Goal: Information Seeking & Learning: Learn about a topic

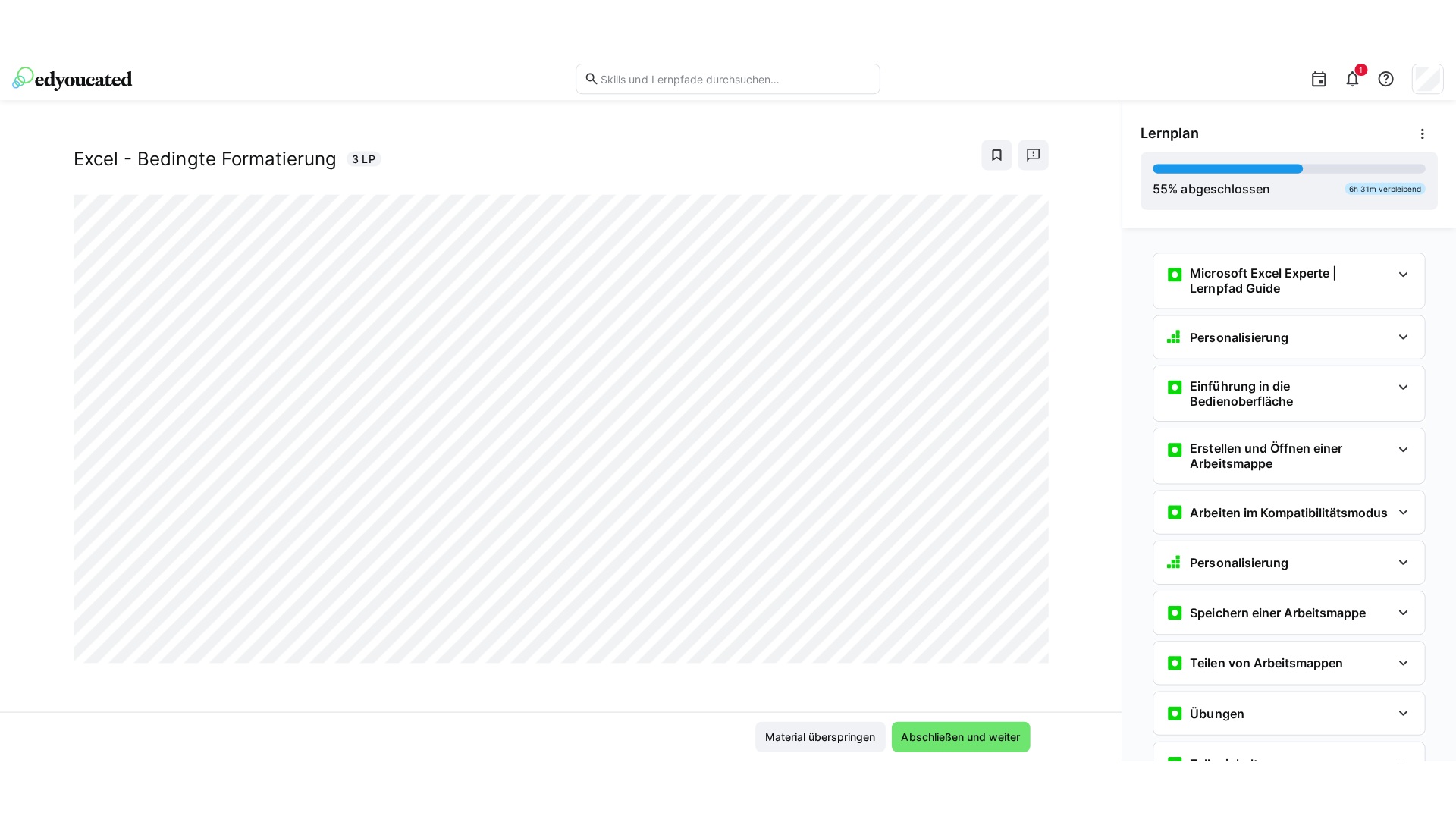
scroll to position [2889, 0]
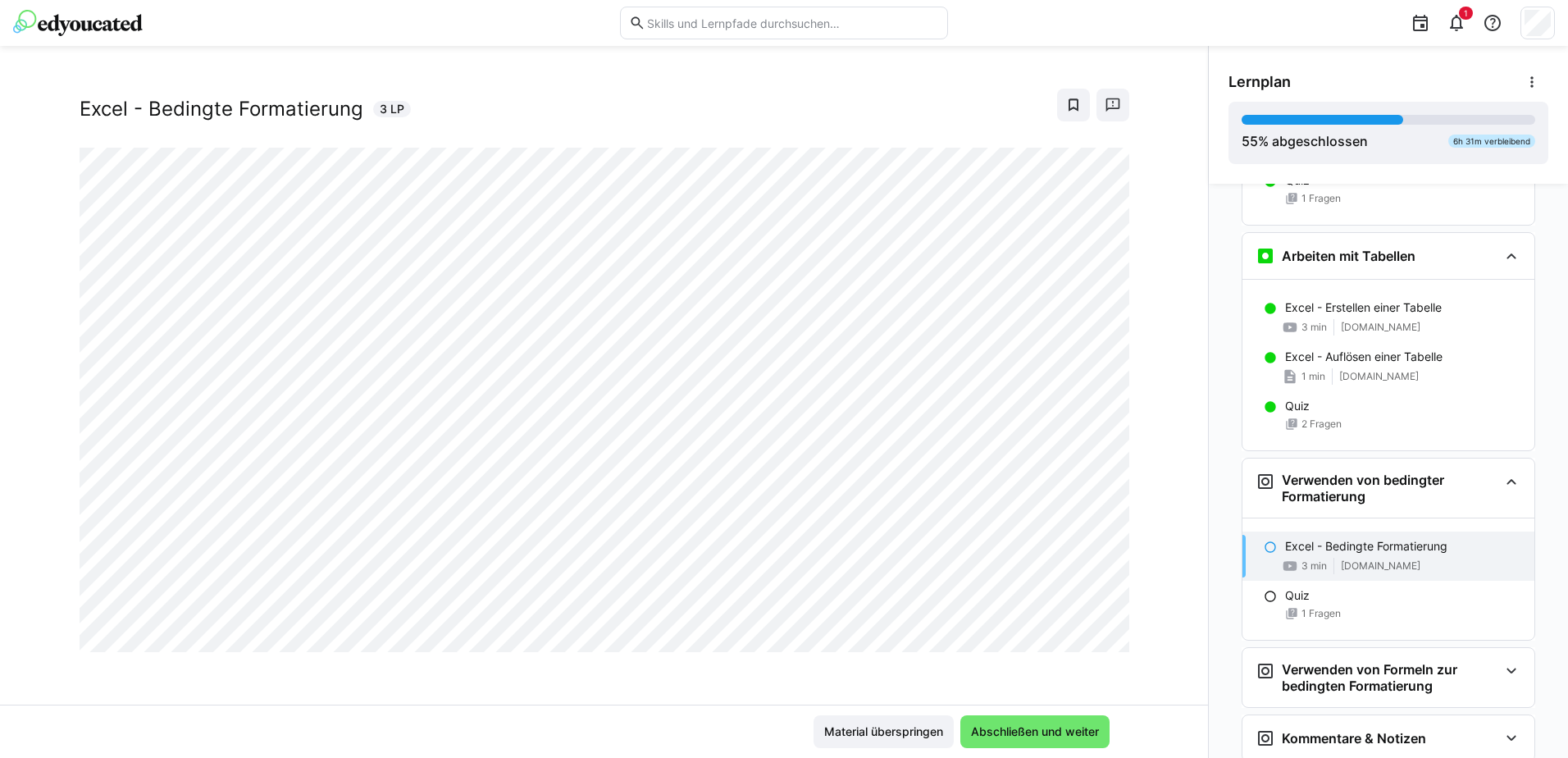
click at [1096, 637] on div at bounding box center [1108, 634] width 39 height 35
click at [1094, 636] on div at bounding box center [1108, 634] width 39 height 35
click at [1093, 636] on div at bounding box center [1108, 634] width 39 height 35
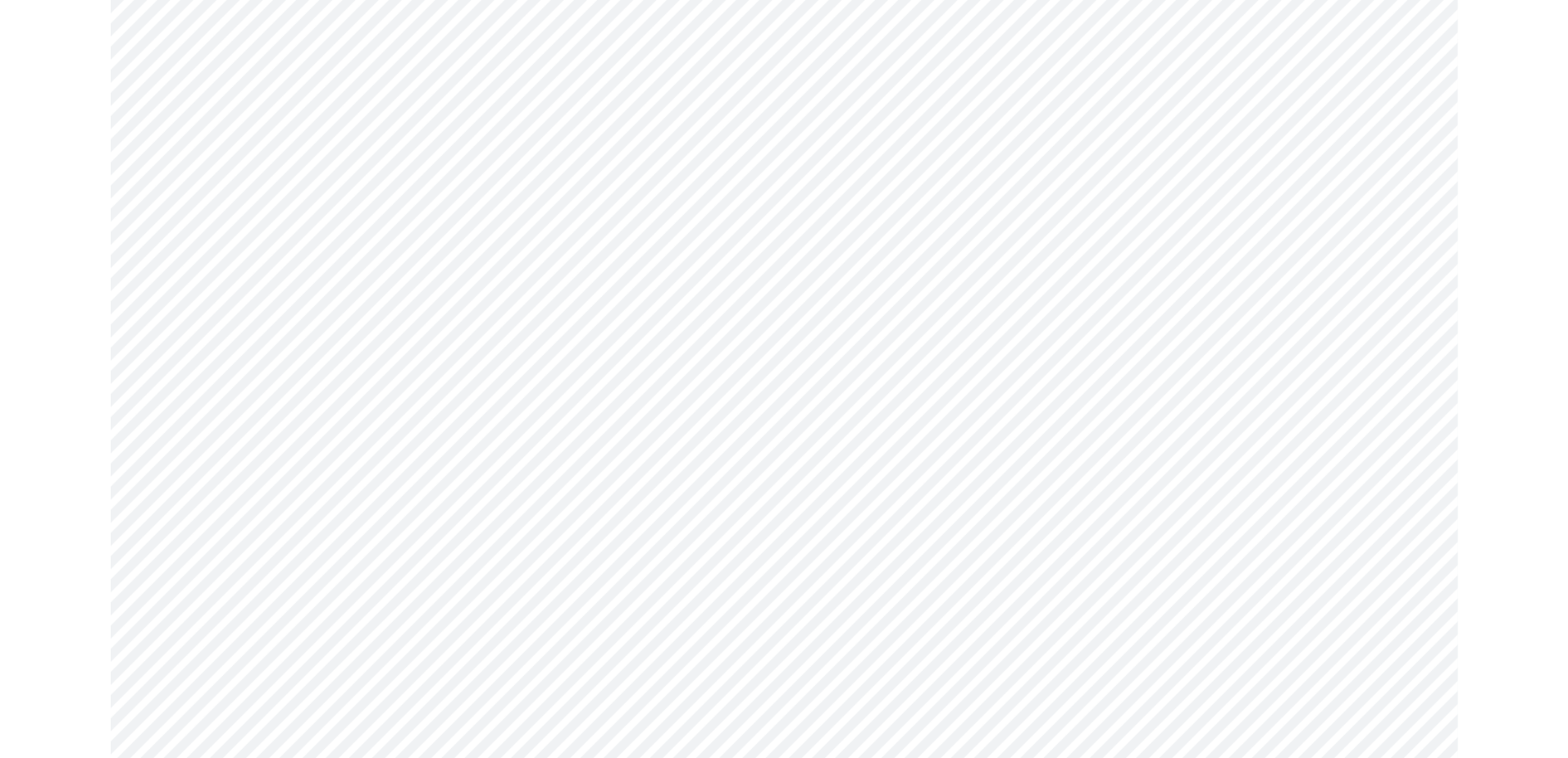
scroll to position [3118, 0]
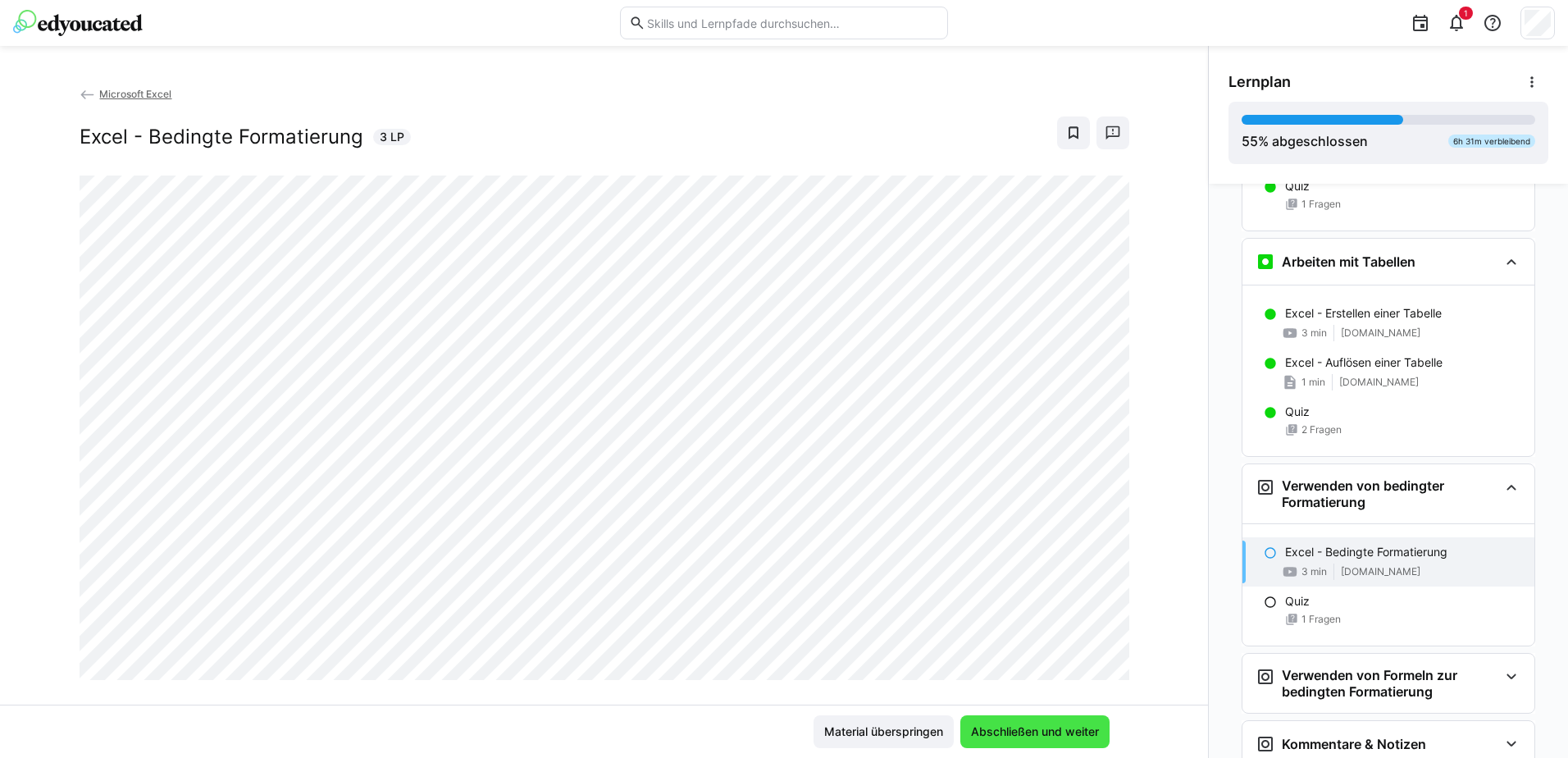
click at [1048, 731] on span "Abschließen und weiter" at bounding box center [1035, 732] width 133 height 16
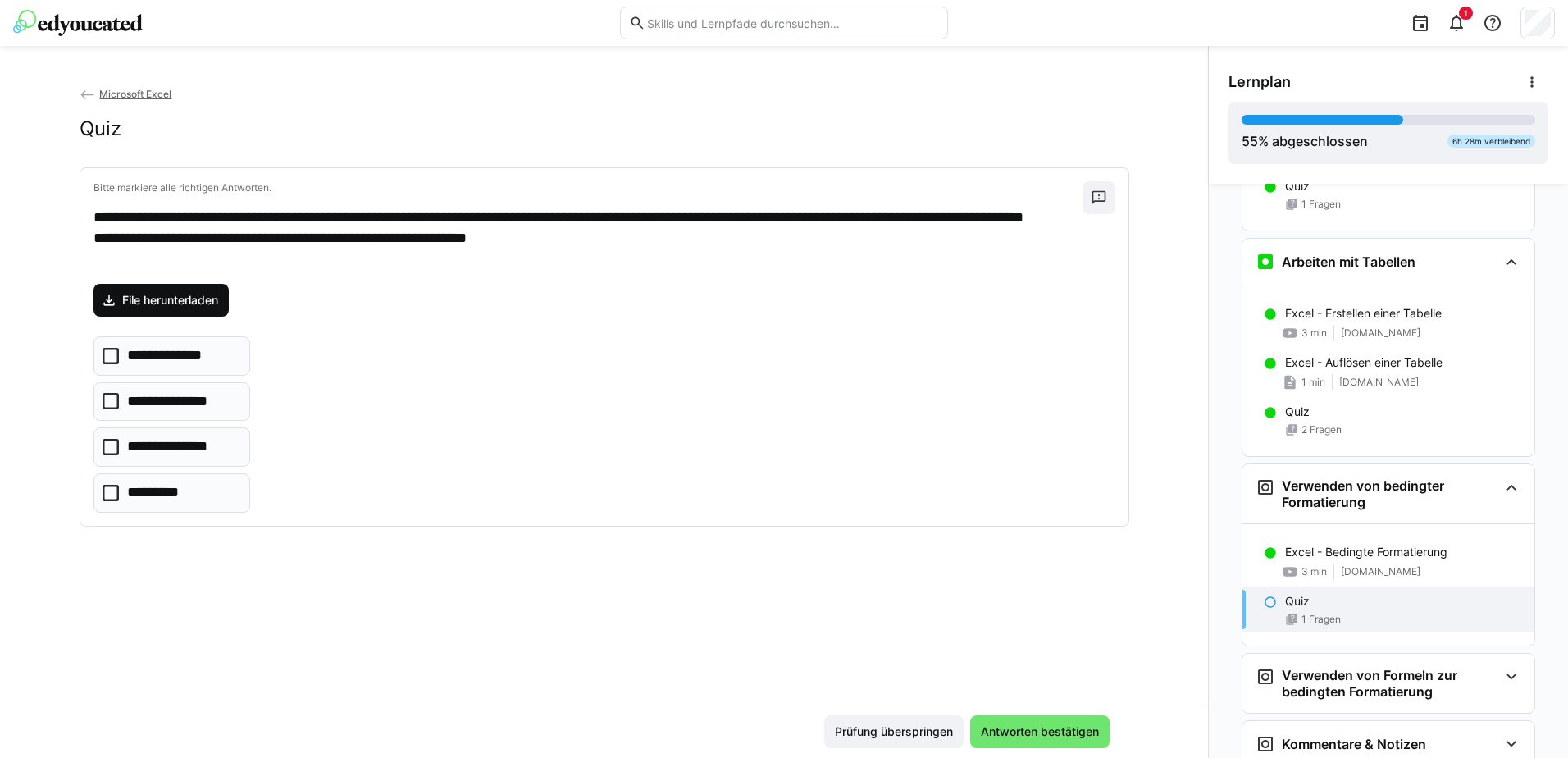
click at [162, 302] on span "File herunterladen" at bounding box center [169, 300] width 101 height 16
click at [107, 451] on icon at bounding box center [111, 447] width 16 height 16
click at [109, 495] on icon at bounding box center [111, 493] width 16 height 16
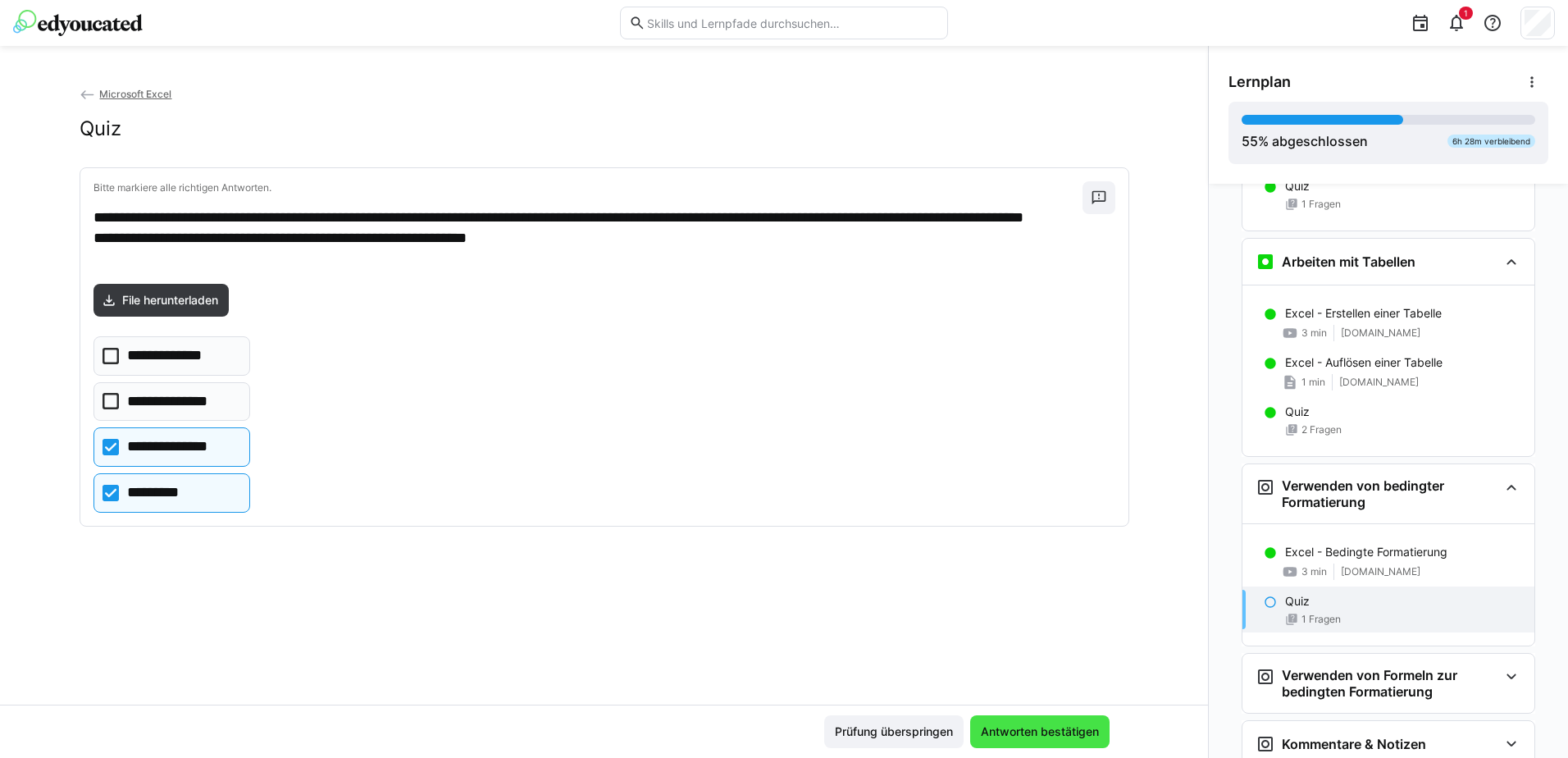
click at [1030, 739] on span "Antworten bestätigen" at bounding box center [1039, 732] width 123 height 16
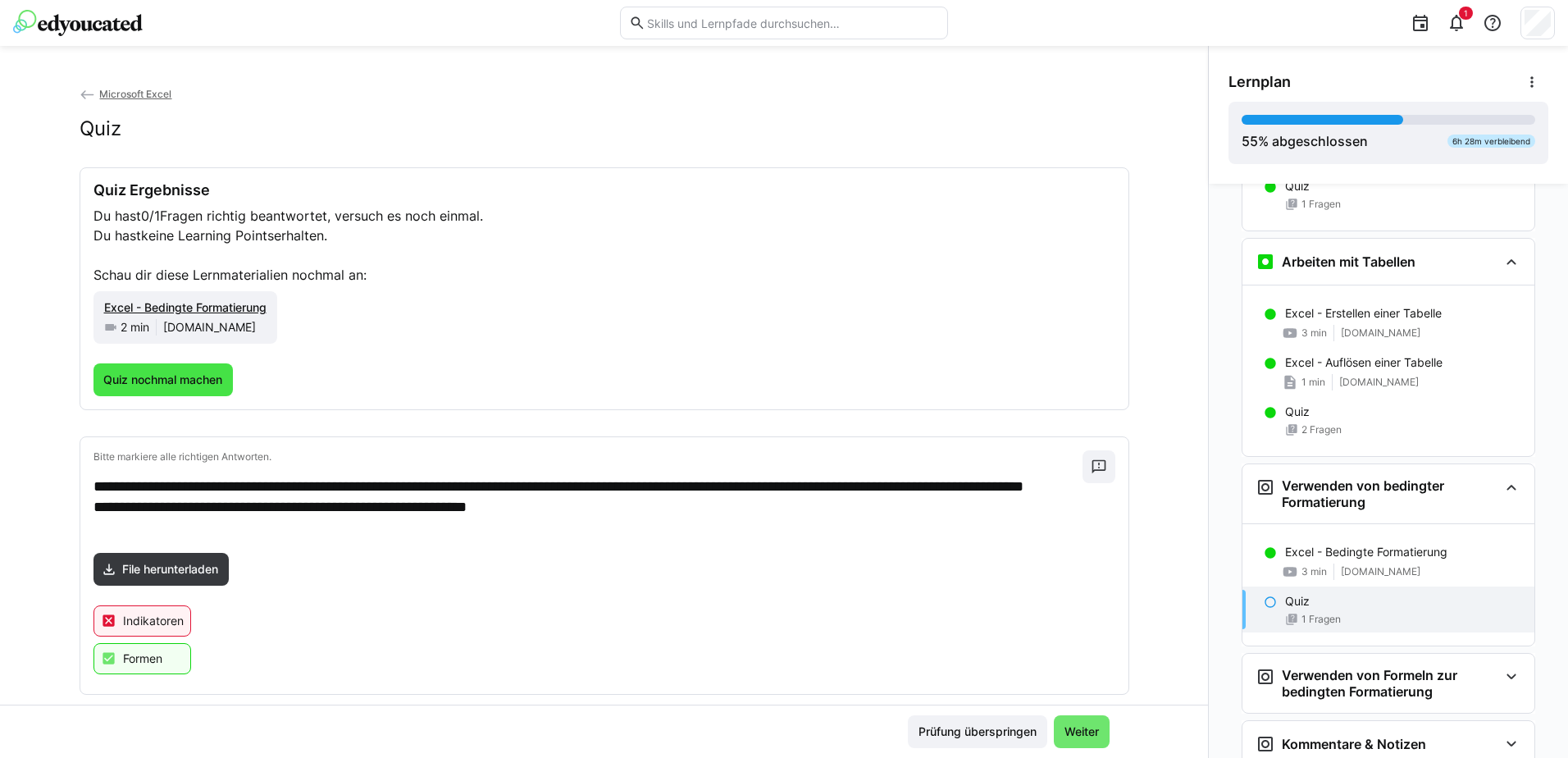
click at [161, 384] on span "Quiz nochmal machen" at bounding box center [162, 380] width 124 height 16
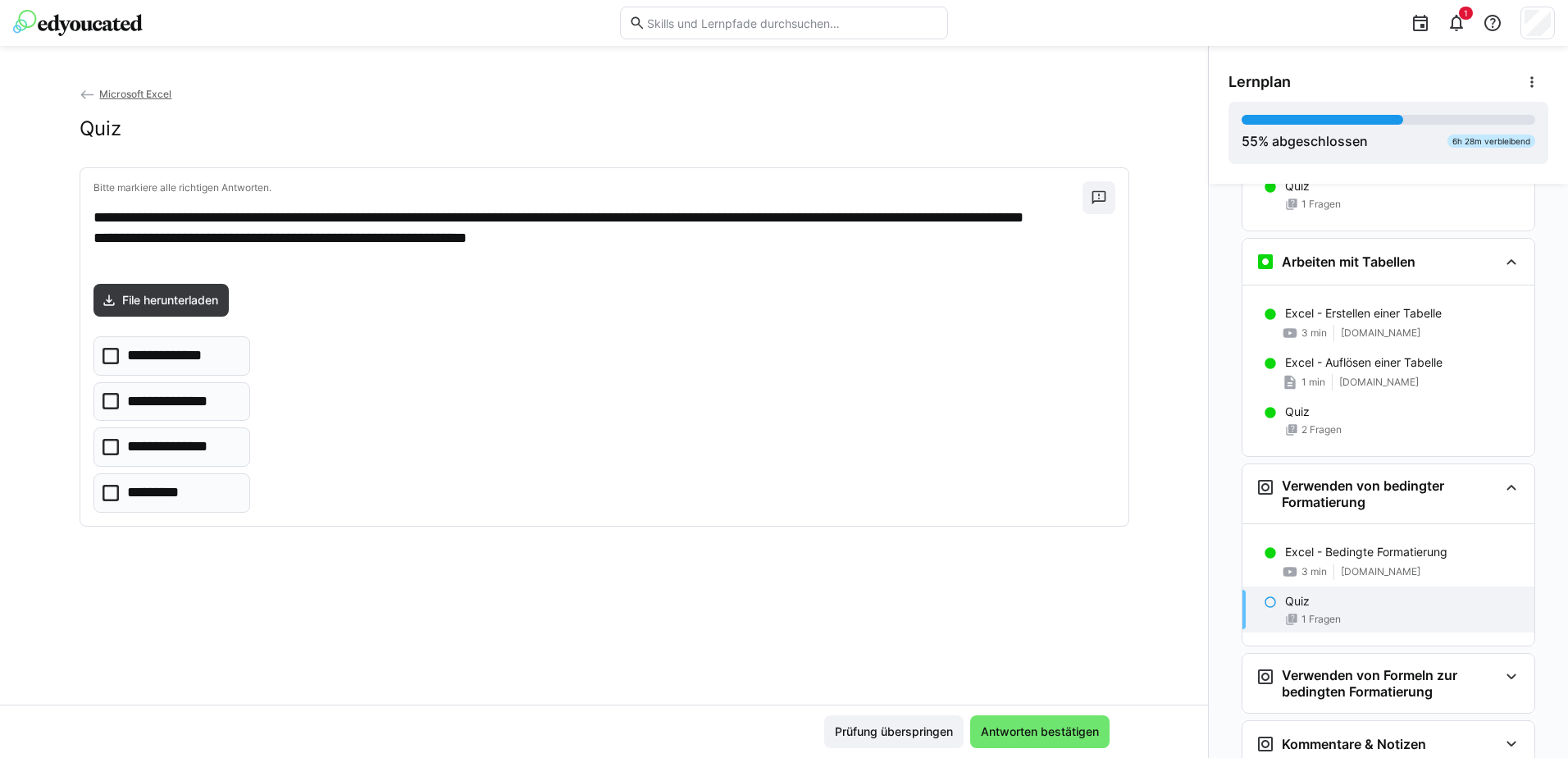
click at [110, 495] on icon at bounding box center [111, 493] width 16 height 16
click at [1020, 741] on span "Antworten bestätigen" at bounding box center [1040, 731] width 140 height 33
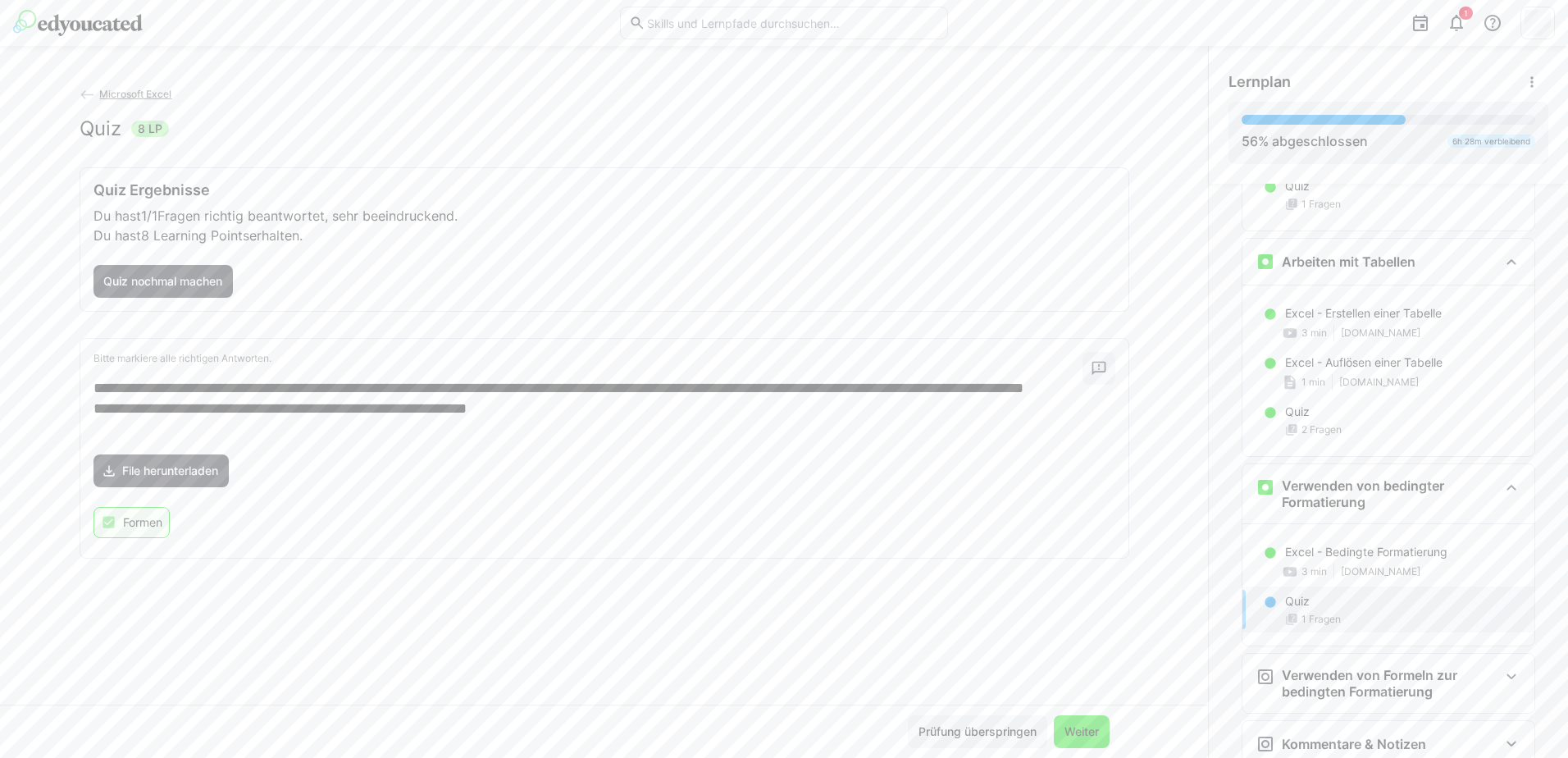
click at [1089, 731] on span "Weiter" at bounding box center [1081, 732] width 39 height 16
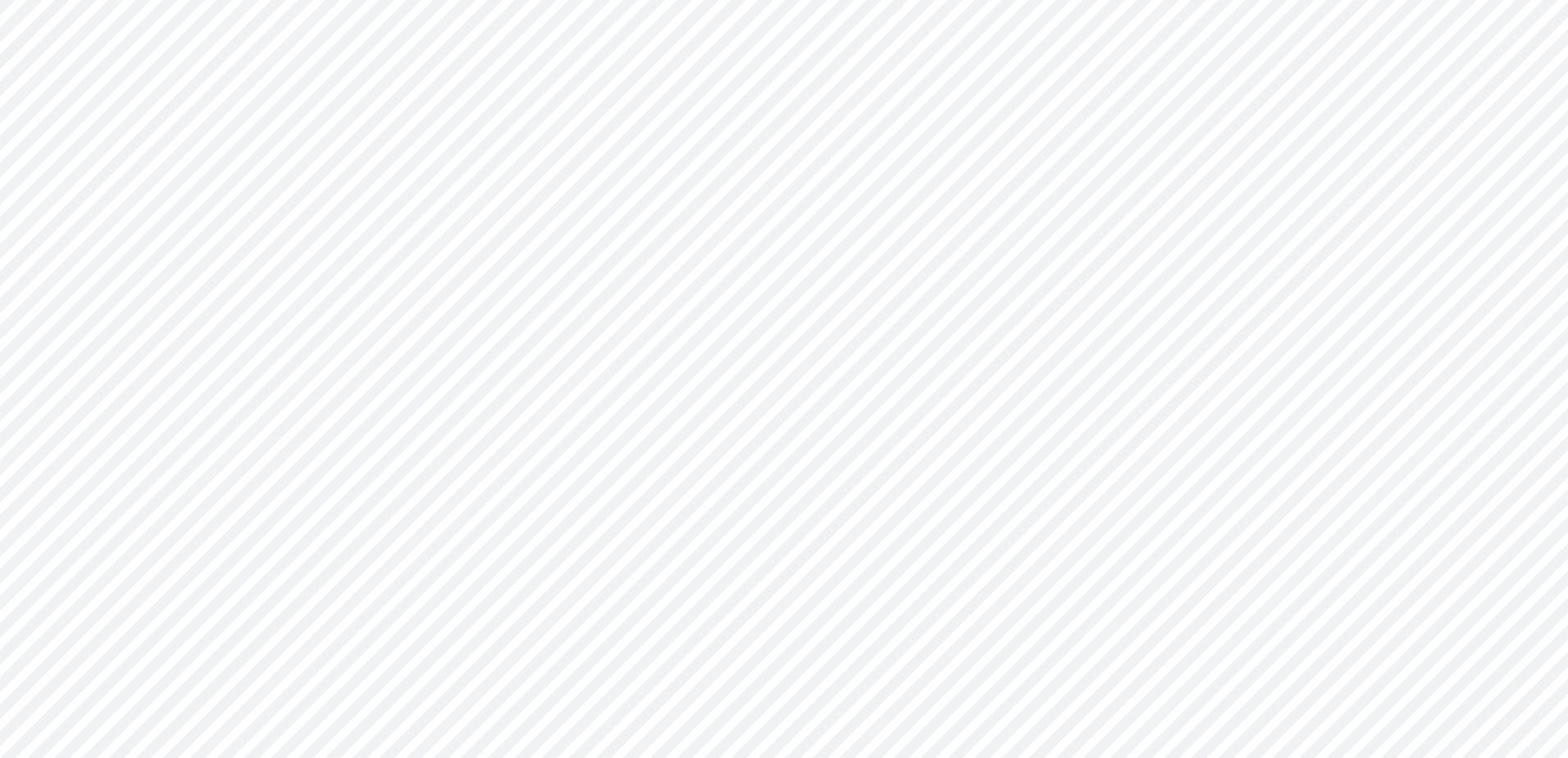
scroll to position [28, 0]
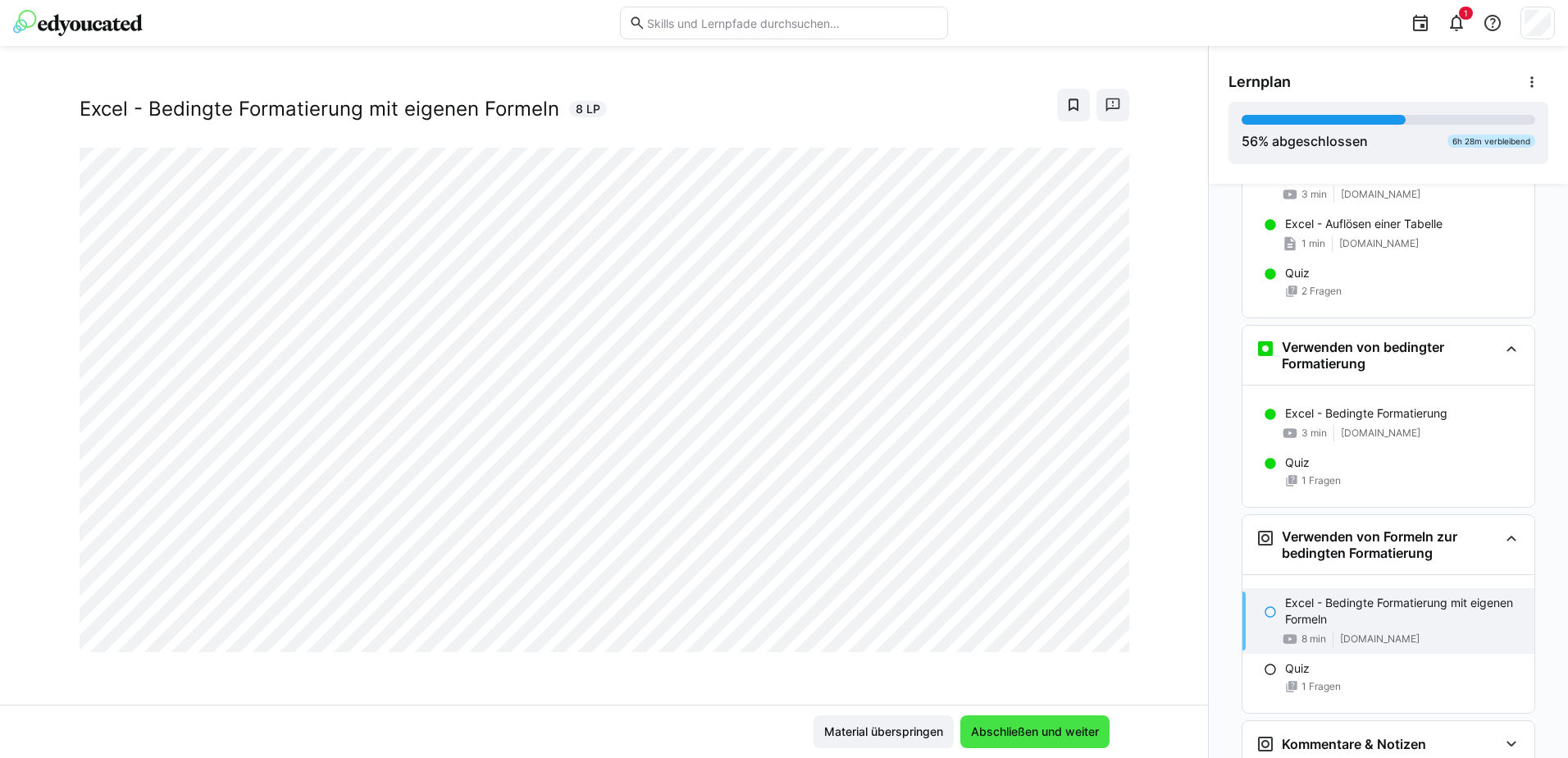
click at [1032, 733] on span "Abschließen und weiter" at bounding box center [1035, 732] width 133 height 16
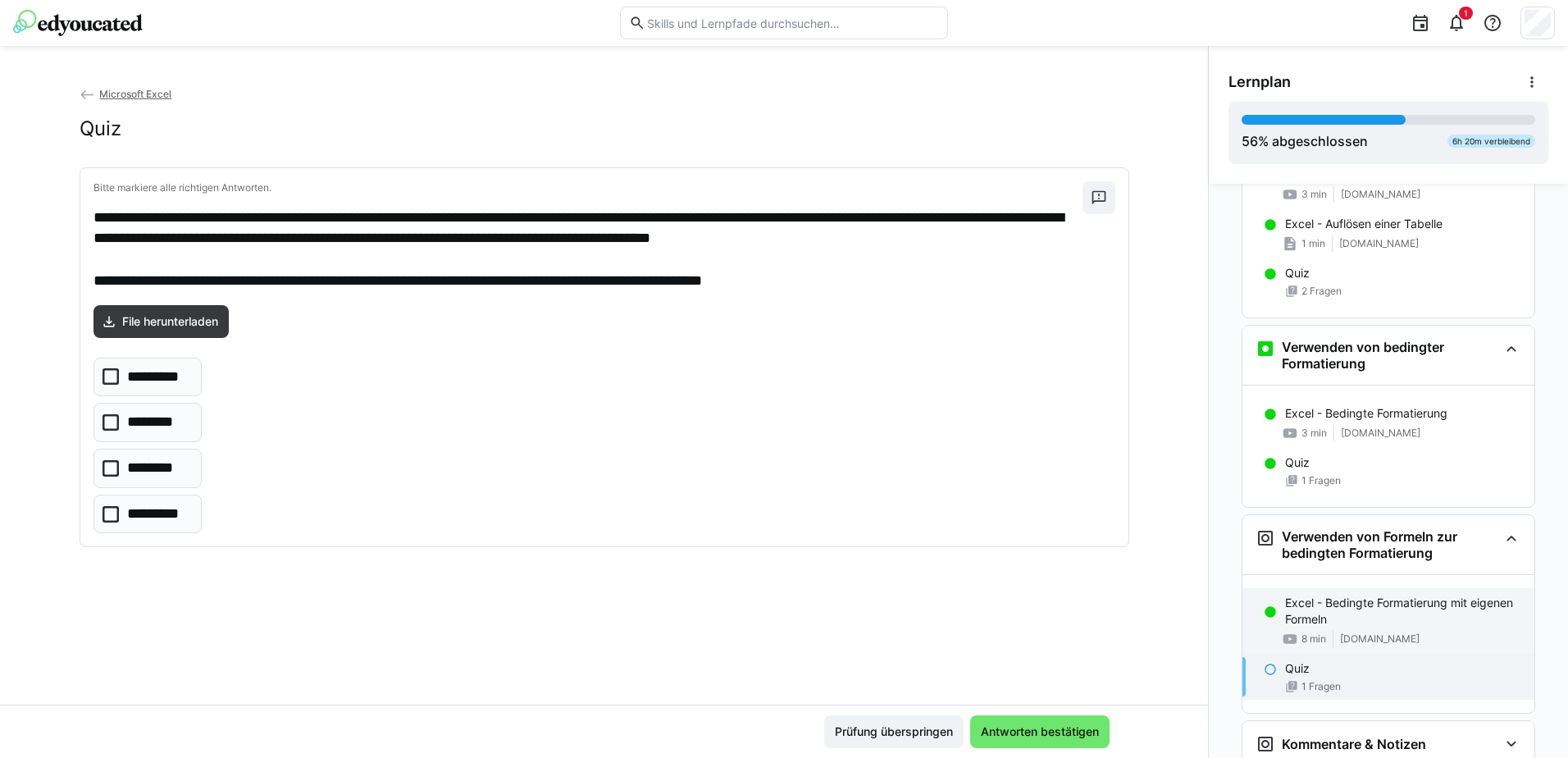
click at [1344, 613] on p "Excel - Bedingte Formatierung mit eigenen Formeln" at bounding box center [1403, 610] width 236 height 33
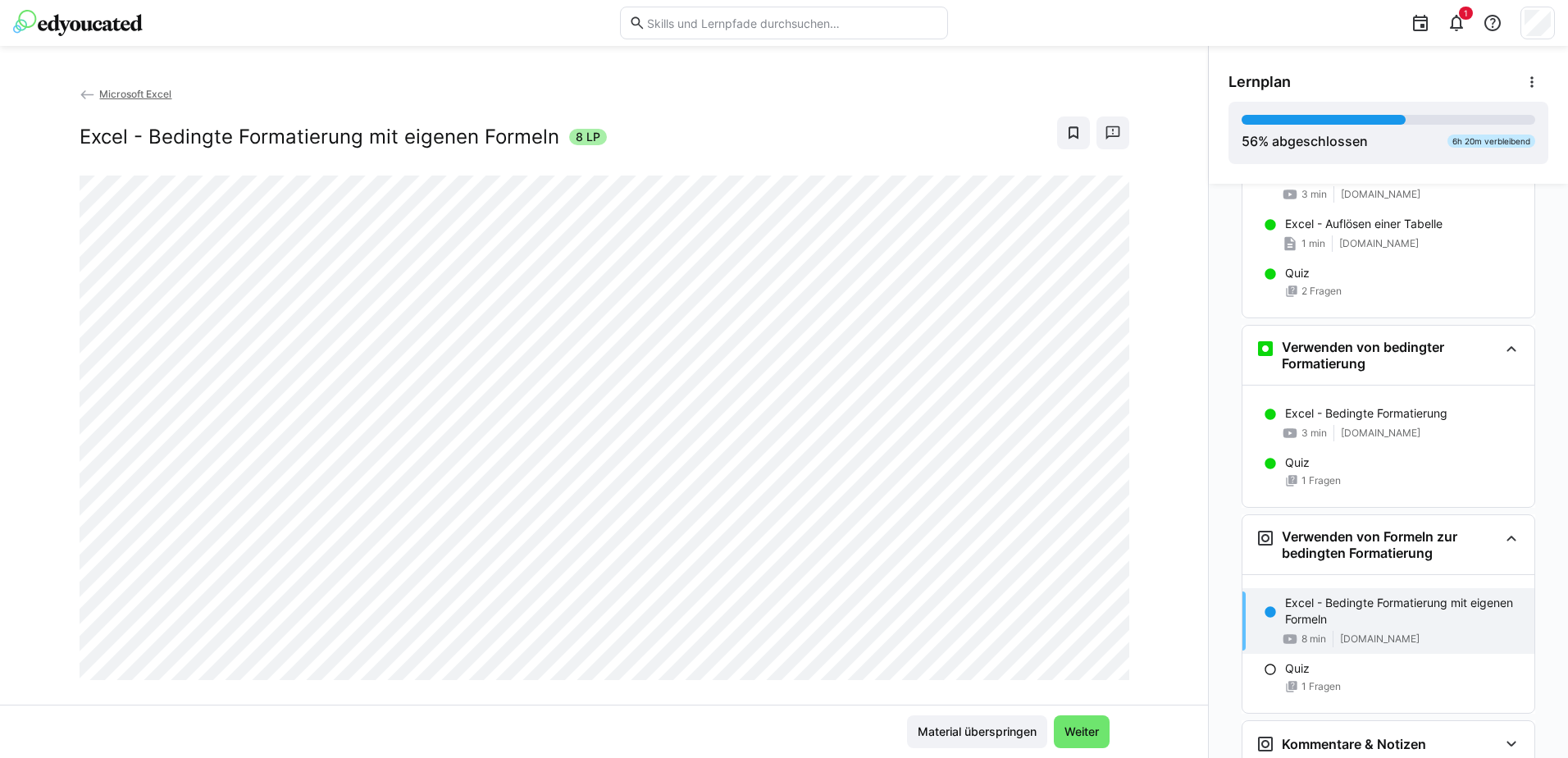
click at [1145, 742] on div "Material überspringen Weiter" at bounding box center [604, 731] width 1208 height 53
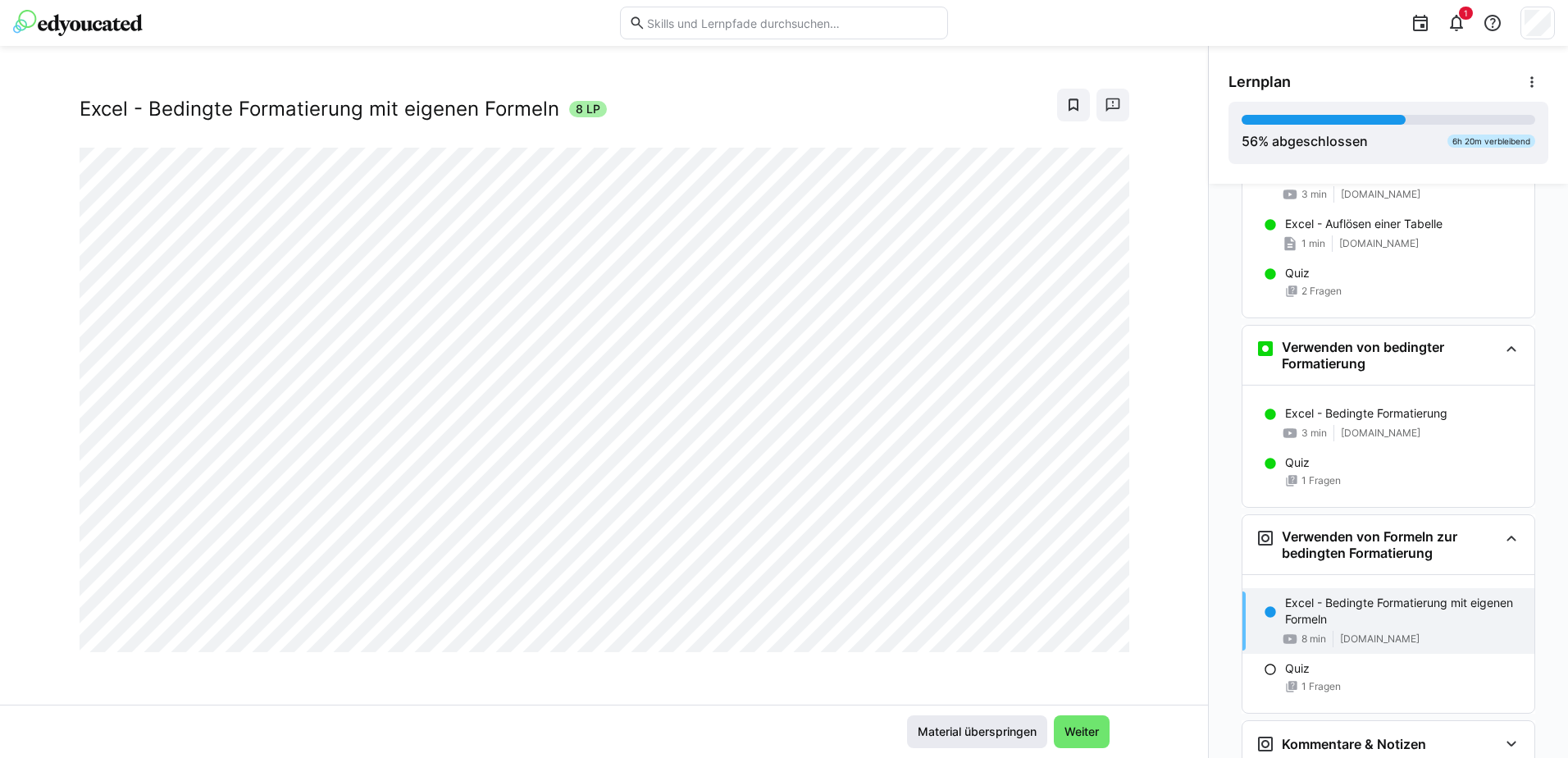
click at [970, 733] on span "Material überspringen" at bounding box center [977, 732] width 124 height 16
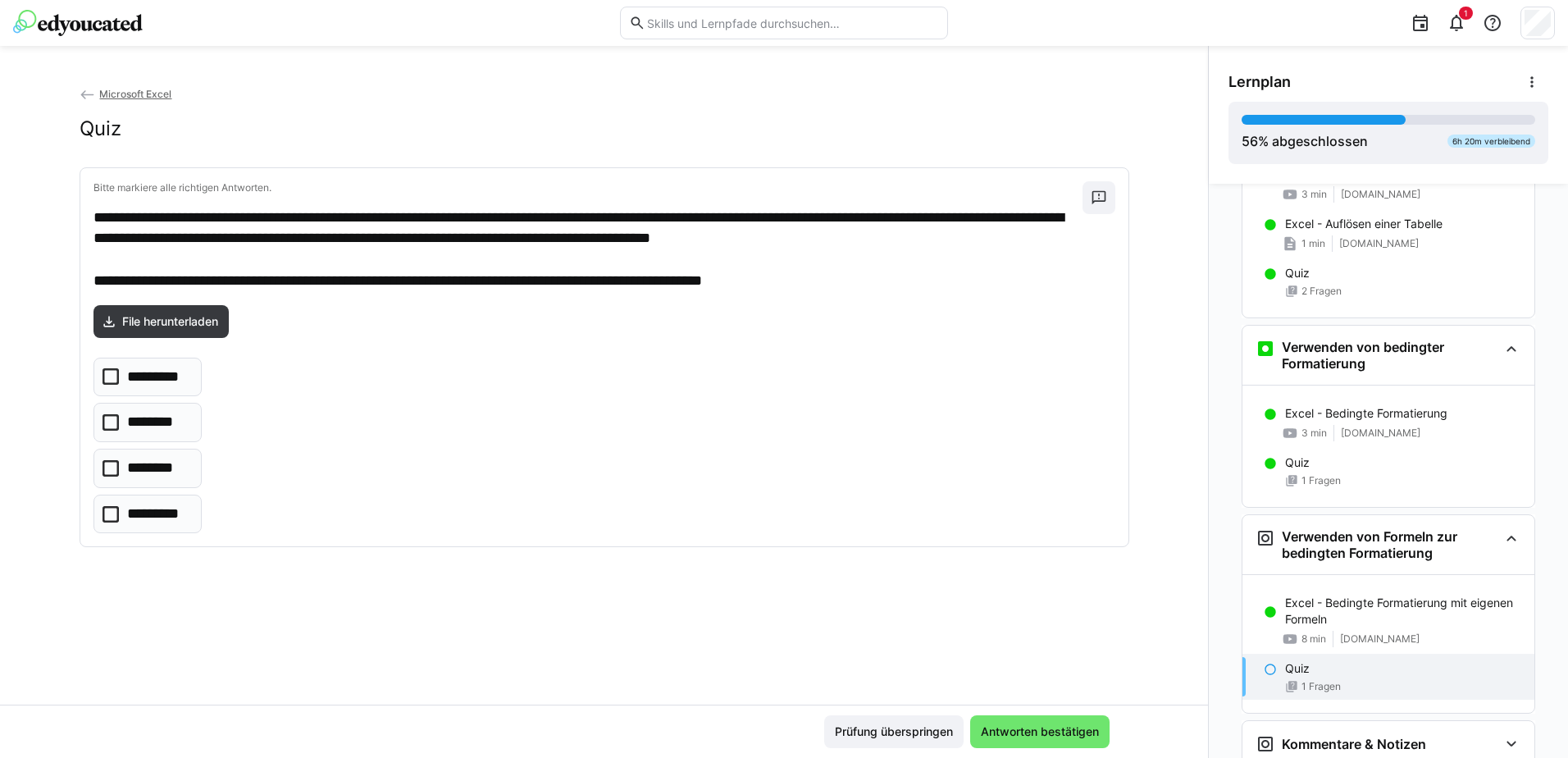
click at [116, 377] on eds-checkbox "*********" at bounding box center [148, 377] width 109 height 39
click at [1032, 729] on span "Antworten bestätigen" at bounding box center [1039, 732] width 123 height 16
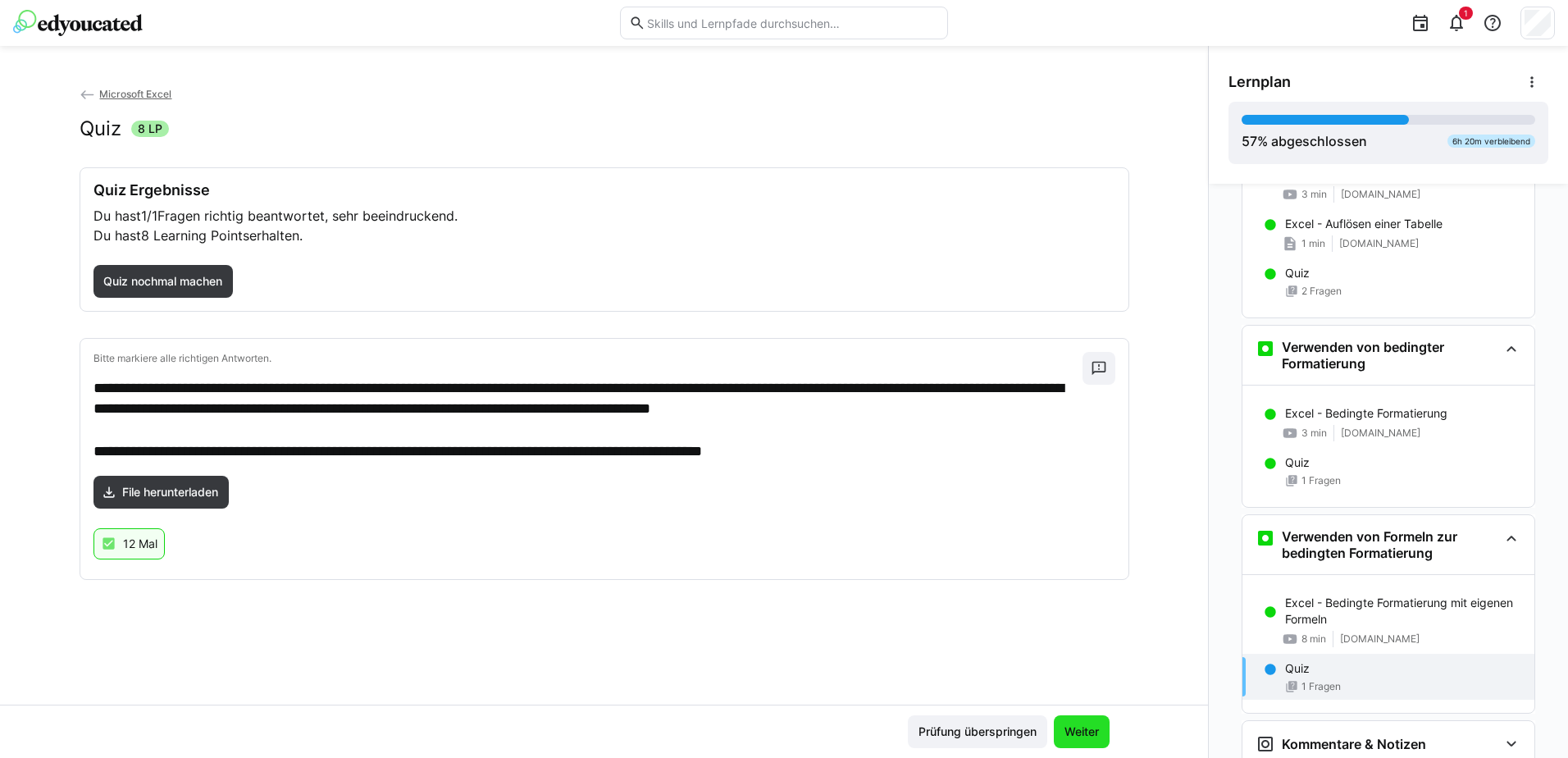
click at [1089, 733] on span "Weiter" at bounding box center [1081, 732] width 39 height 16
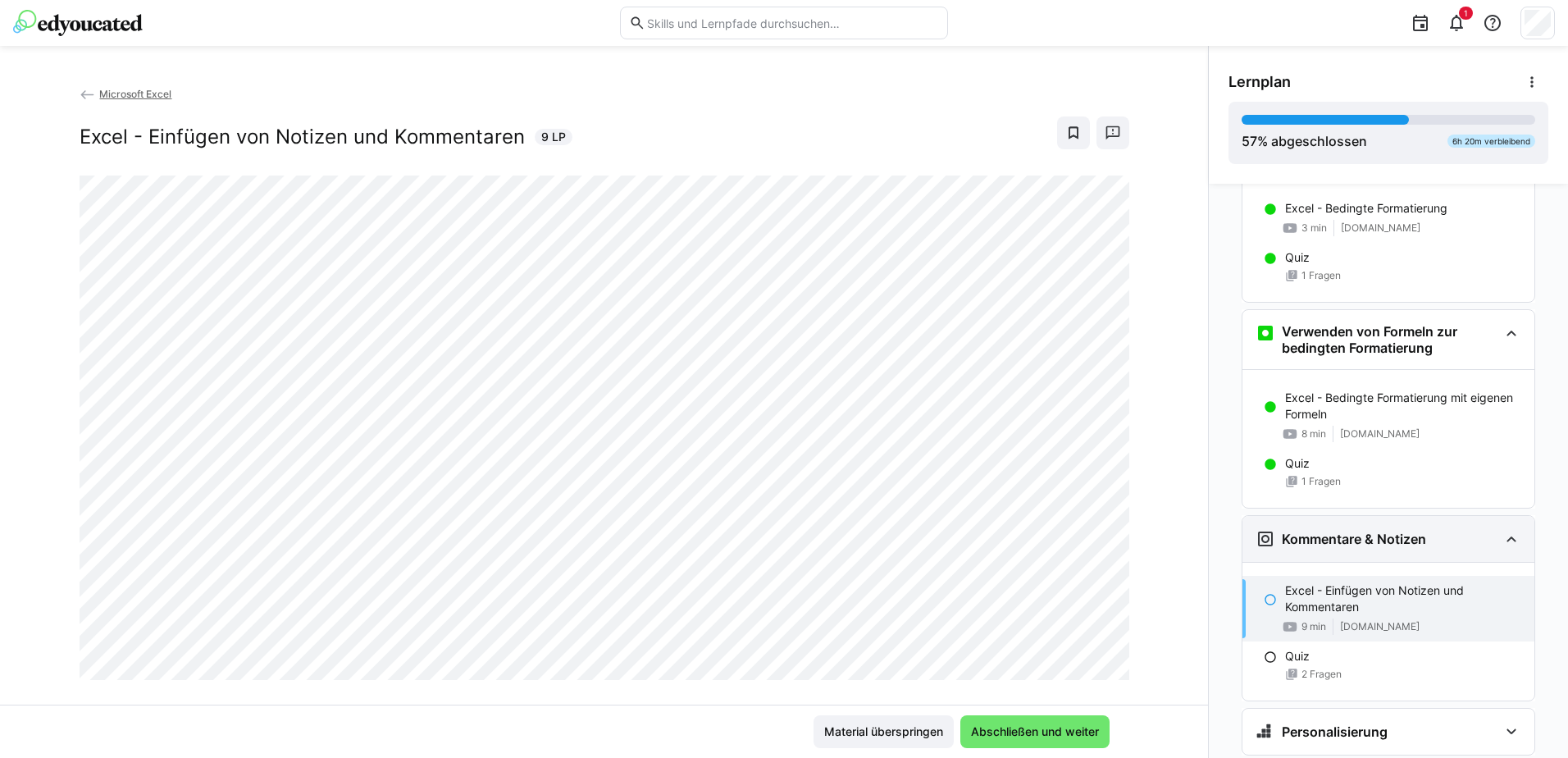
scroll to position [3523, 0]
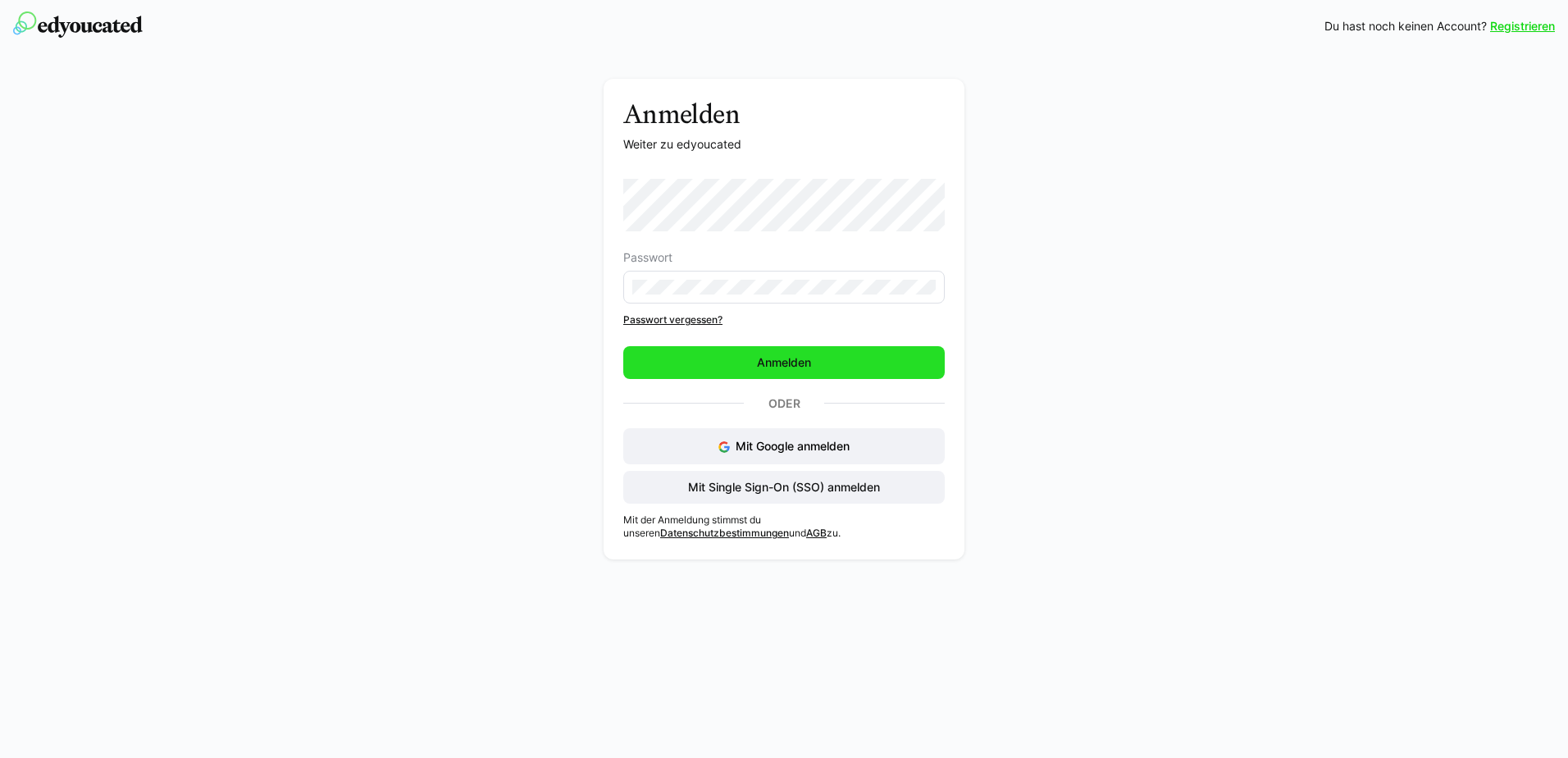
click at [780, 368] on span "Anmelden" at bounding box center [784, 362] width 59 height 16
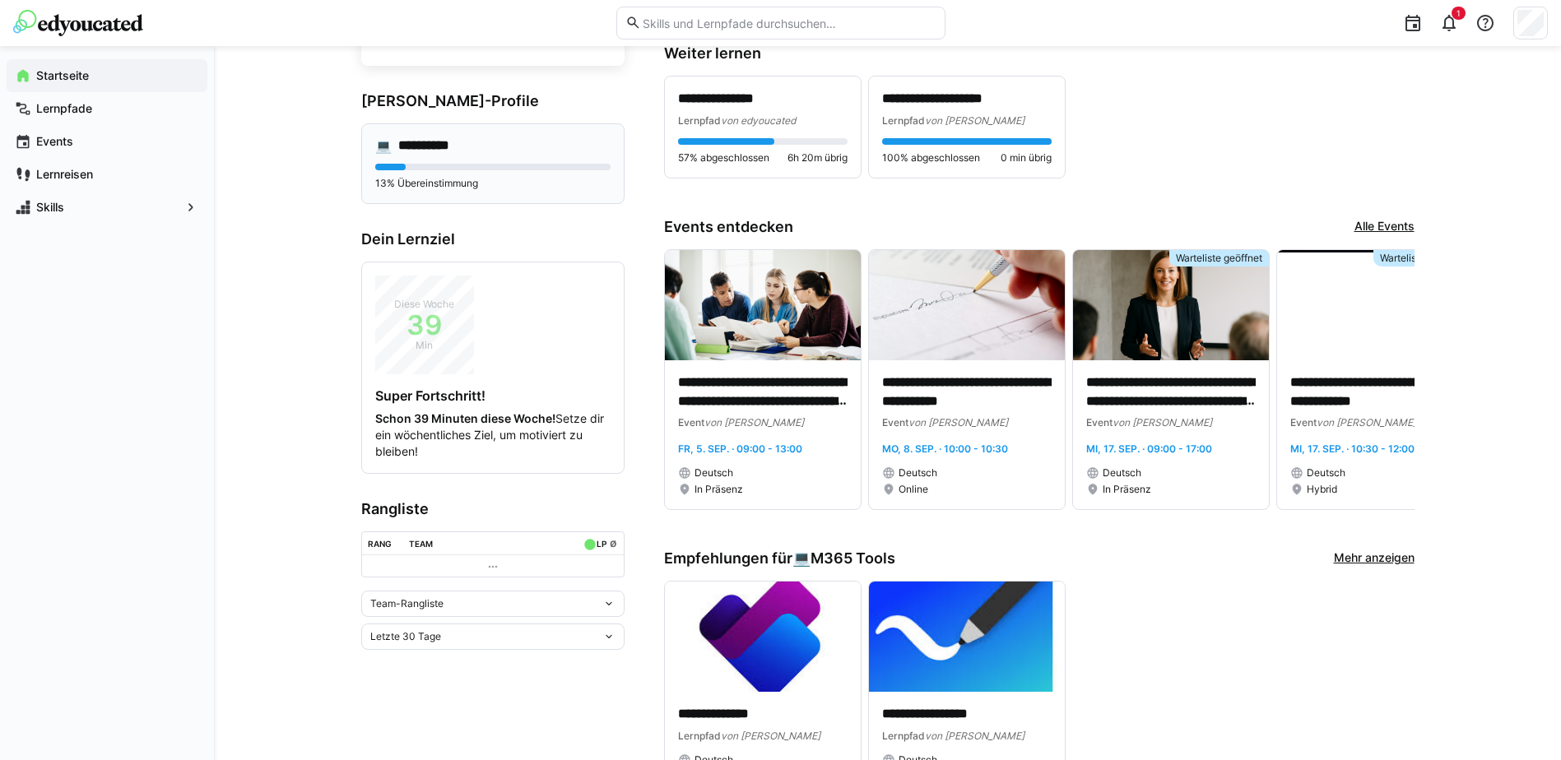
scroll to position [165, 0]
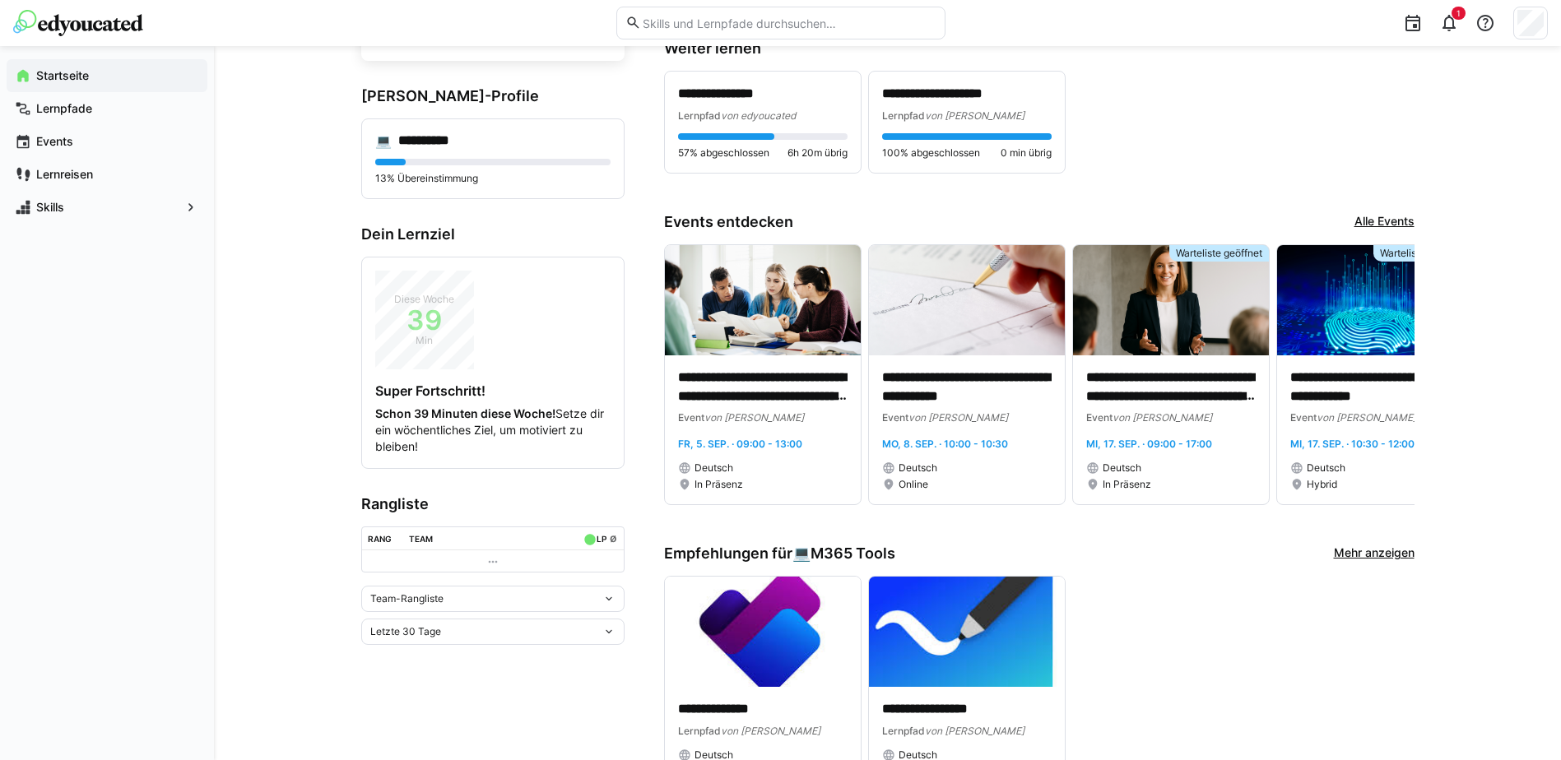
click at [605, 602] on eds-icon at bounding box center [608, 598] width 13 height 13
click at [456, 665] on div "Individuelle Rangliste" at bounding box center [493, 659] width 244 height 13
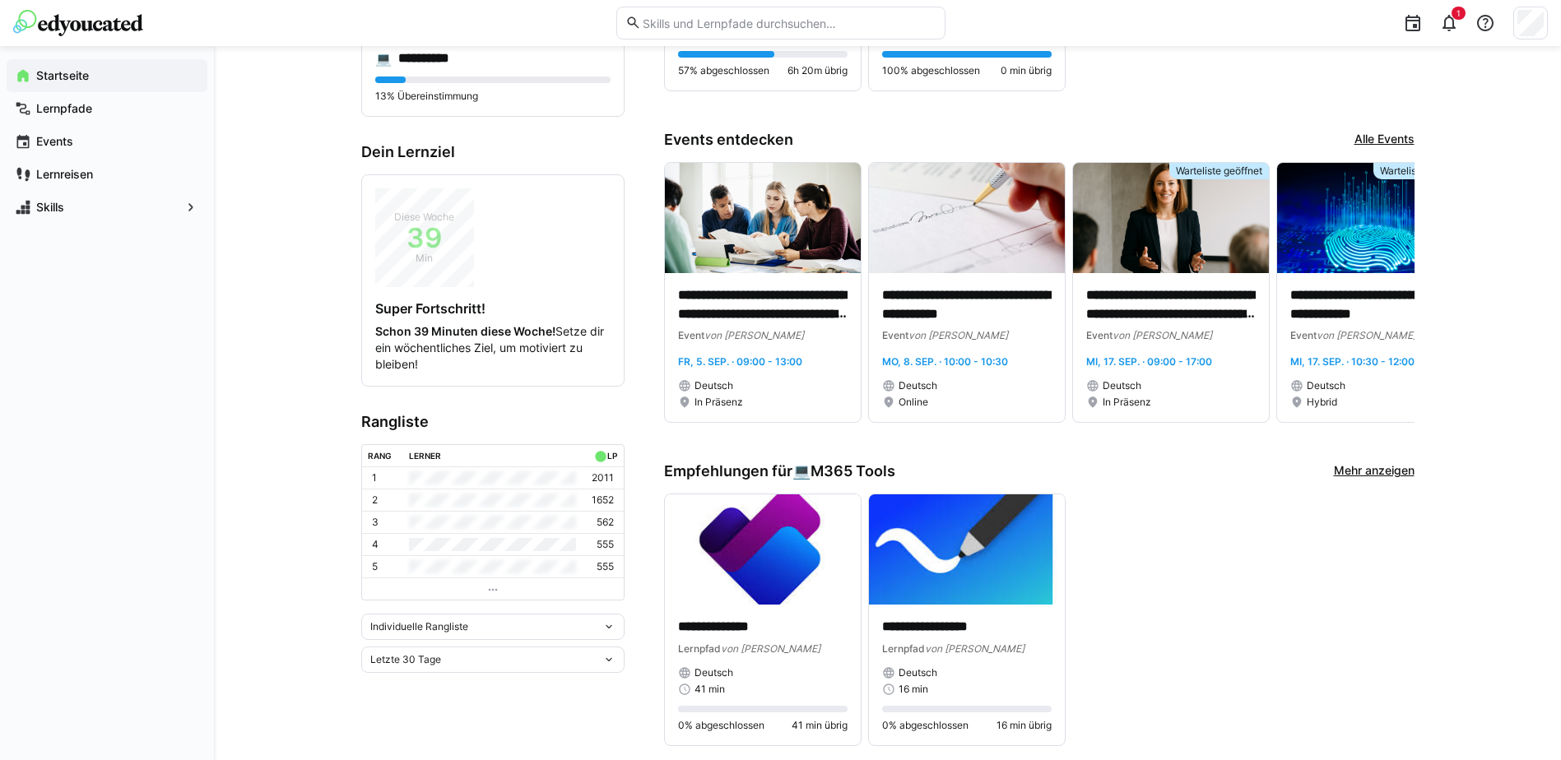
click at [613, 660] on eds-icon at bounding box center [608, 659] width 13 height 13
click at [403, 519] on div "Letzte 7 Tage" at bounding box center [493, 519] width 244 height 13
click at [610, 658] on eds-icon at bounding box center [608, 659] width 13 height 13
click at [419, 599] on div "Letztes Jahr" at bounding box center [493, 598] width 244 height 13
click at [299, 585] on div "**********" at bounding box center [887, 644] width 1347 height 1691
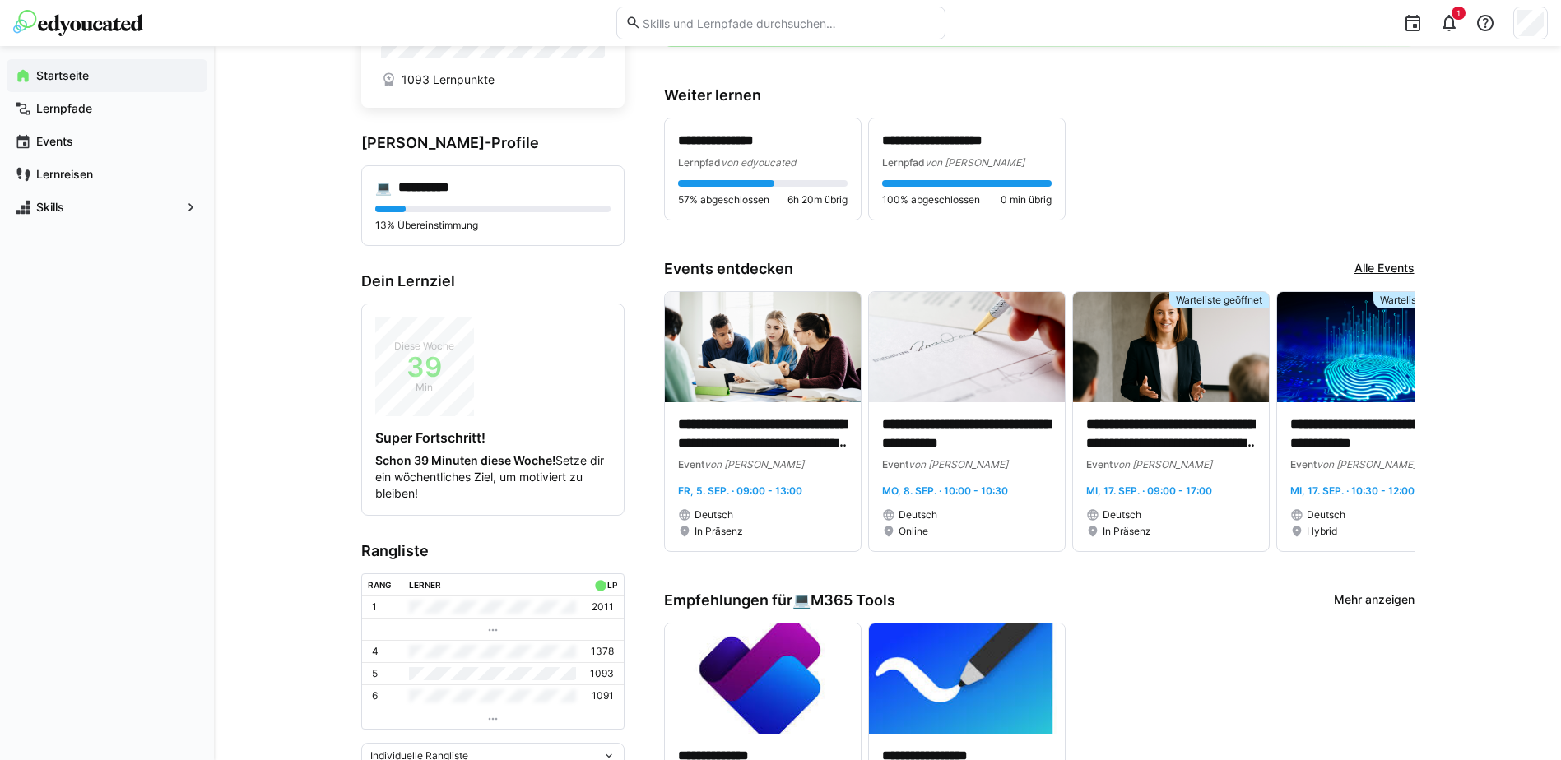
scroll to position [0, 0]
